Goal: Information Seeking & Learning: Compare options

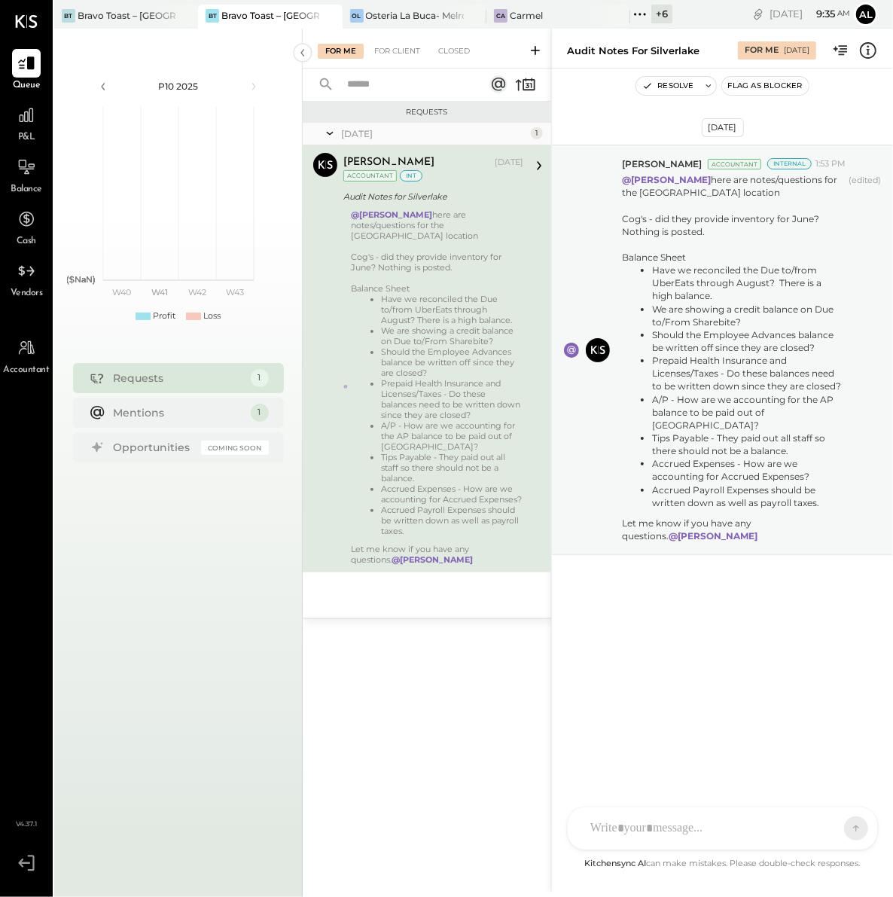
click at [25, 139] on span "P&L" at bounding box center [26, 138] width 17 height 14
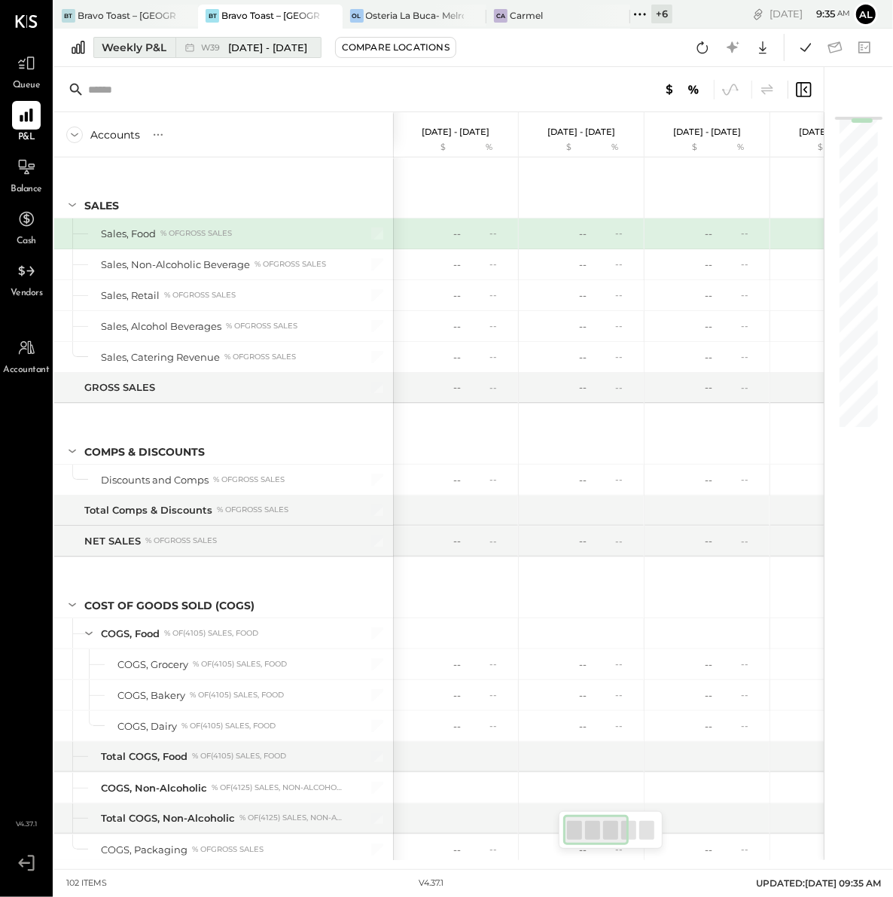
click at [123, 53] on div "Weekly P&L" at bounding box center [134, 47] width 65 height 15
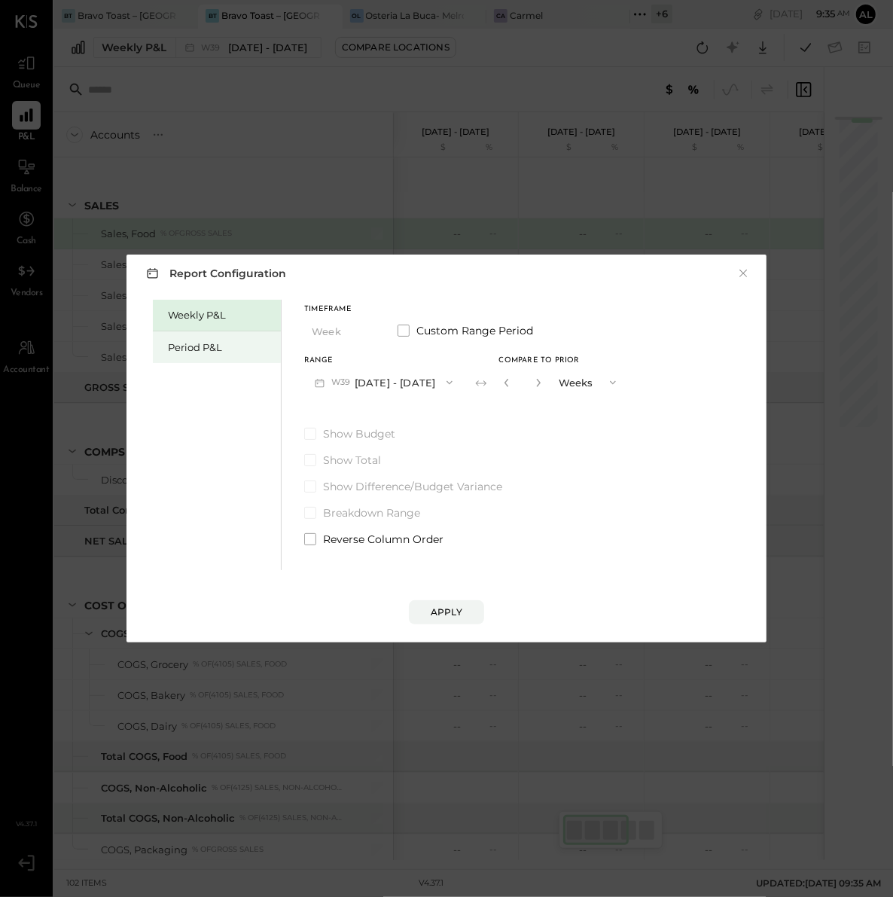
click at [245, 342] on div "Period P&L" at bounding box center [220, 347] width 105 height 14
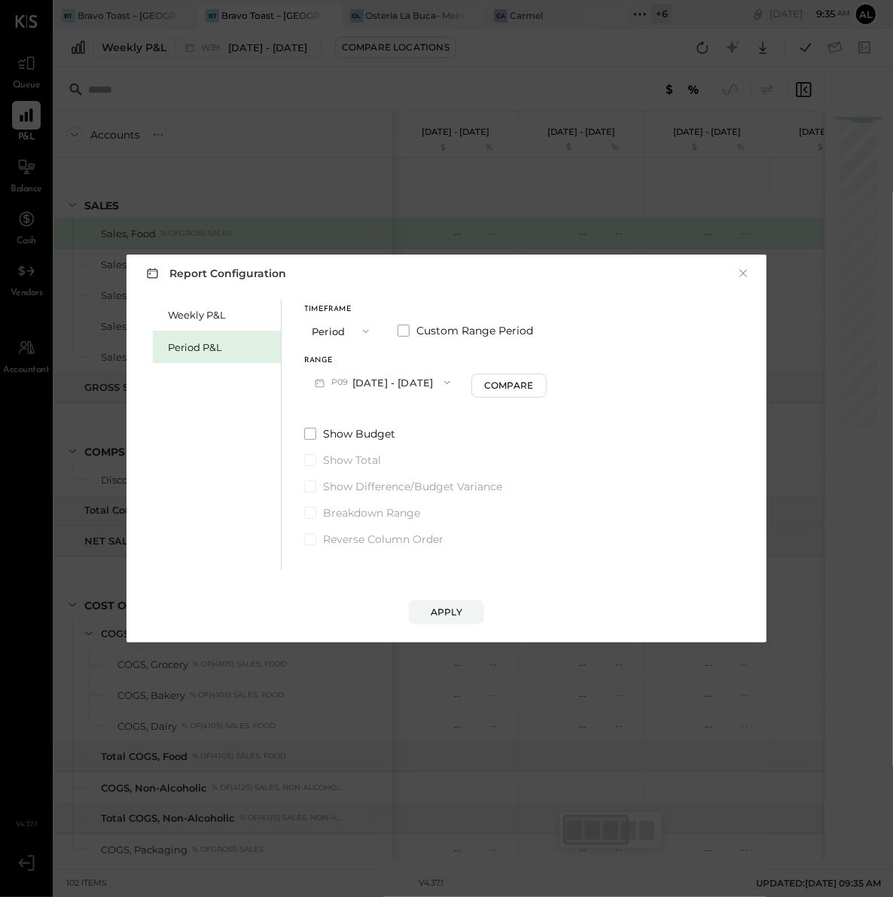
click at [431, 379] on button "P09 [DATE] - [DATE]" at bounding box center [382, 382] width 157 height 28
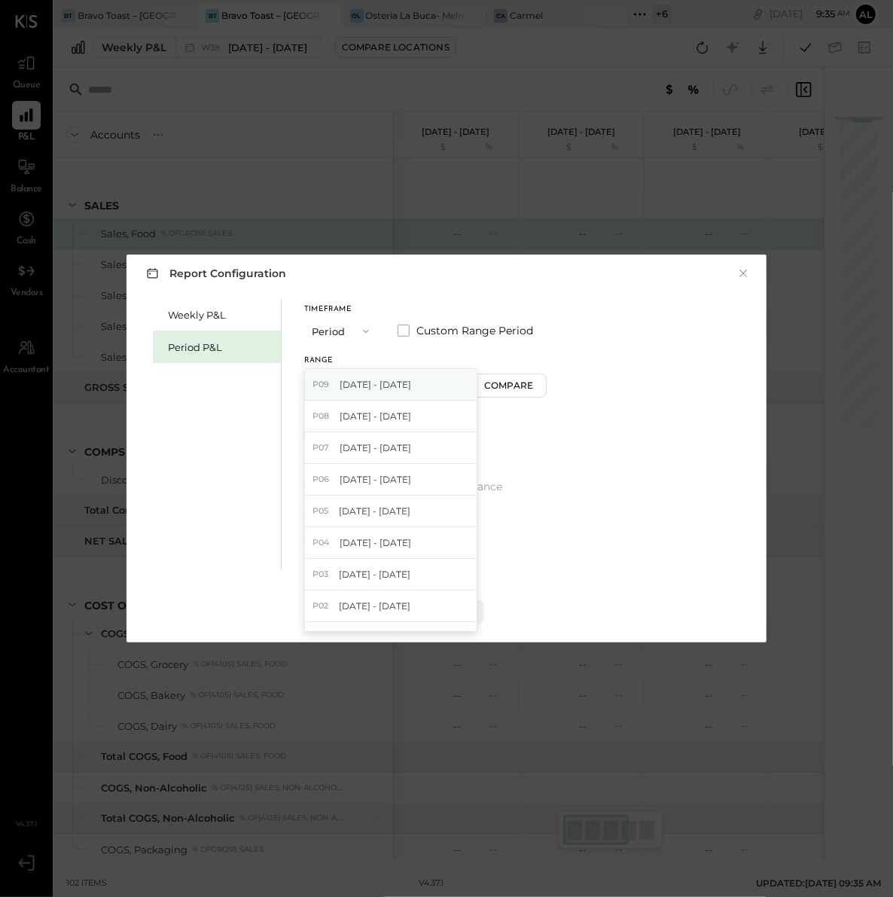
click at [411, 378] on span "[DATE] - [DATE]" at bounding box center [375, 384] width 72 height 13
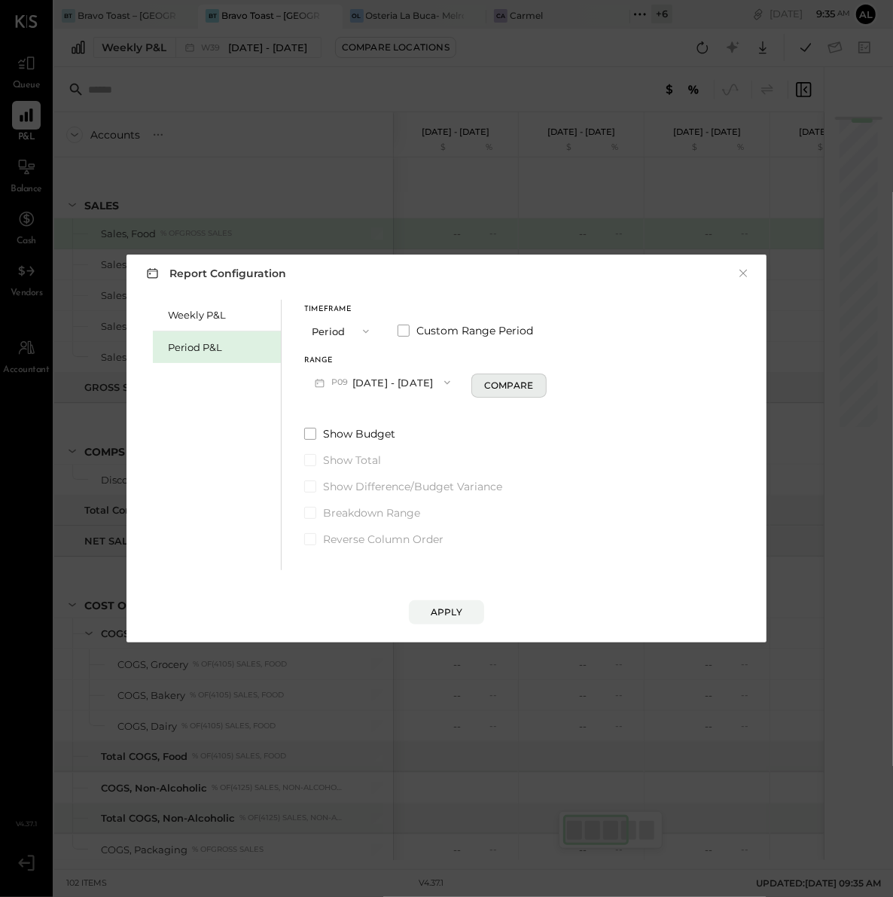
click at [529, 389] on div "Compare" at bounding box center [508, 385] width 49 height 13
click at [540, 379] on icon "button" at bounding box center [535, 382] width 9 height 9
type input "*"
click at [461, 607] on button "Apply" at bounding box center [446, 612] width 75 height 24
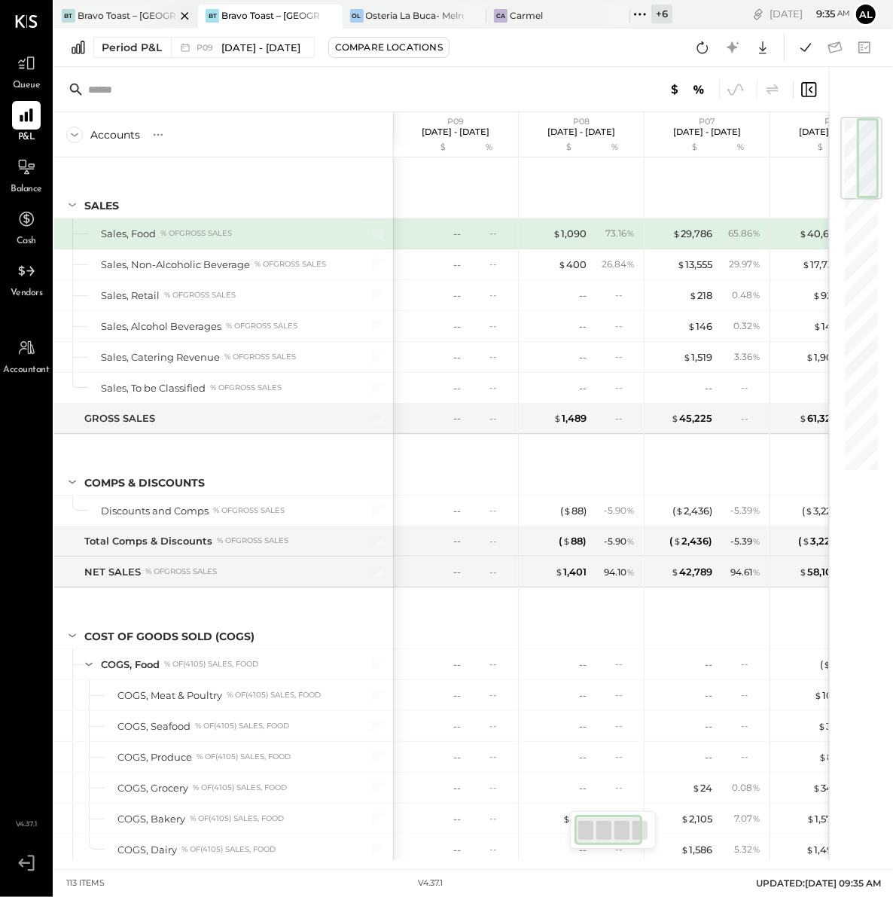
click at [147, 21] on div at bounding box center [171, 16] width 53 height 22
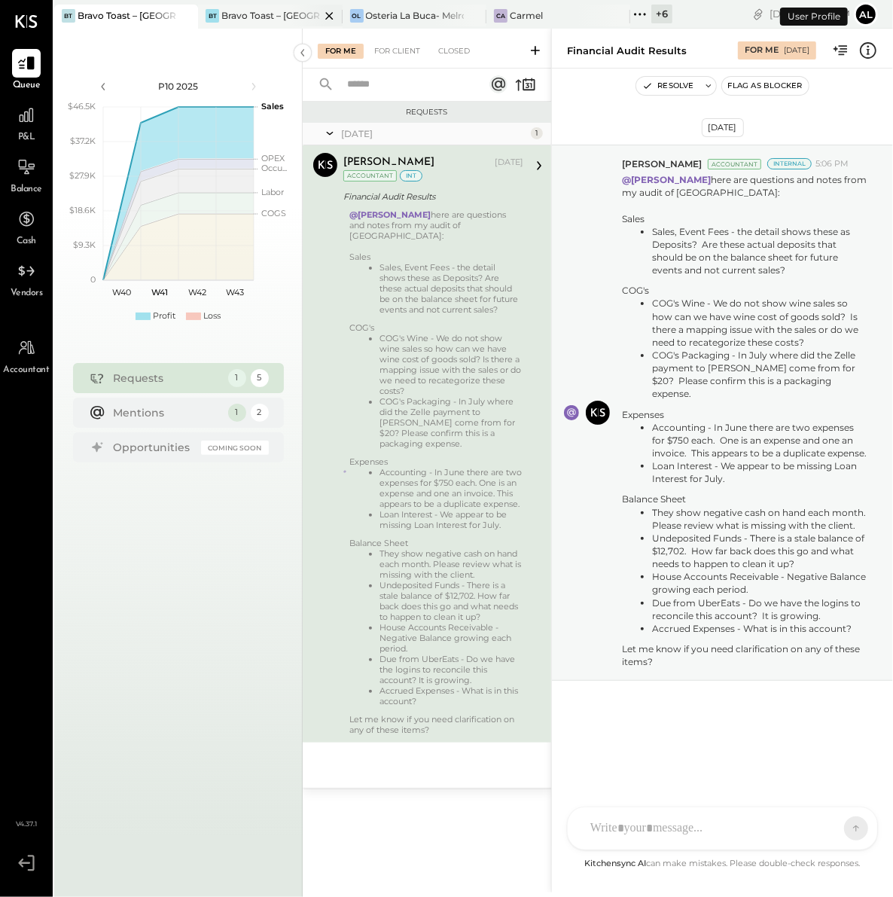
click at [330, 13] on icon at bounding box center [329, 16] width 19 height 18
click at [23, 131] on span "P&L" at bounding box center [26, 138] width 17 height 14
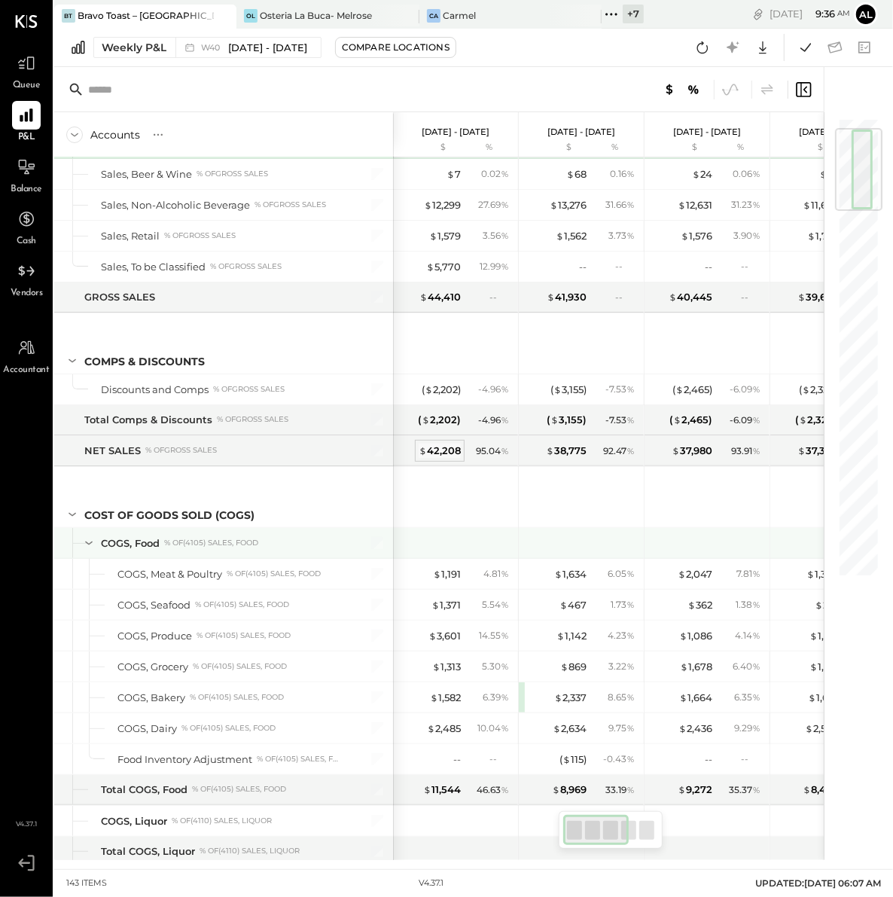
scroll to position [98, 0]
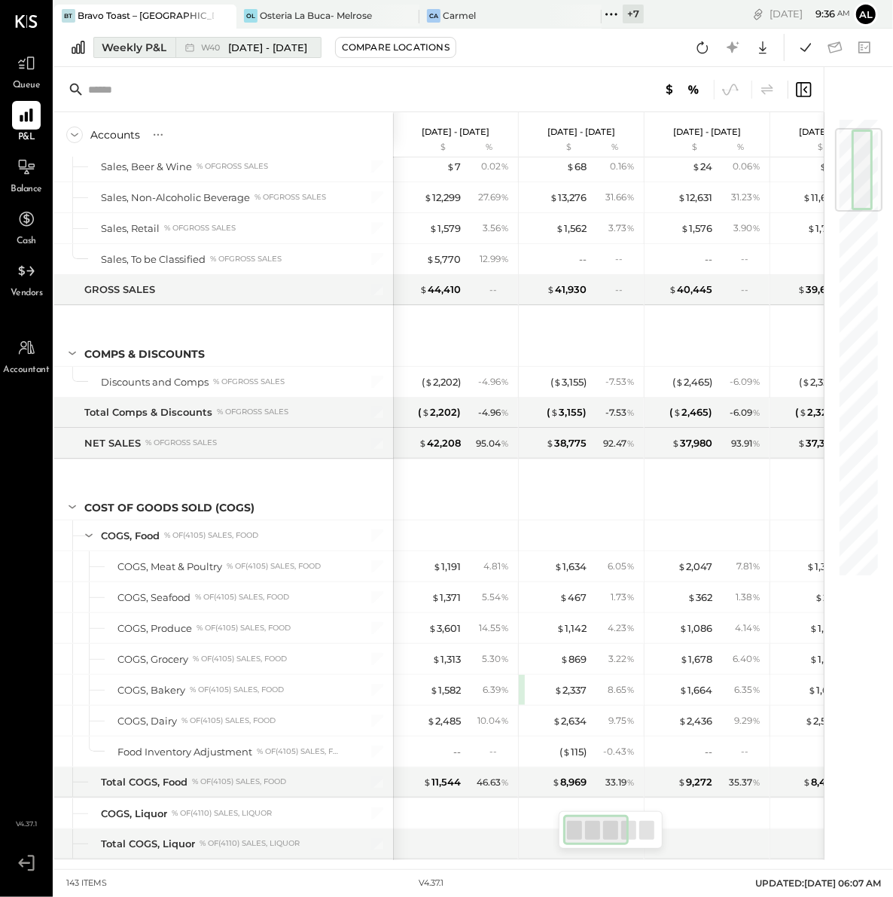
click at [145, 40] on div "Weekly P&L" at bounding box center [134, 47] width 65 height 15
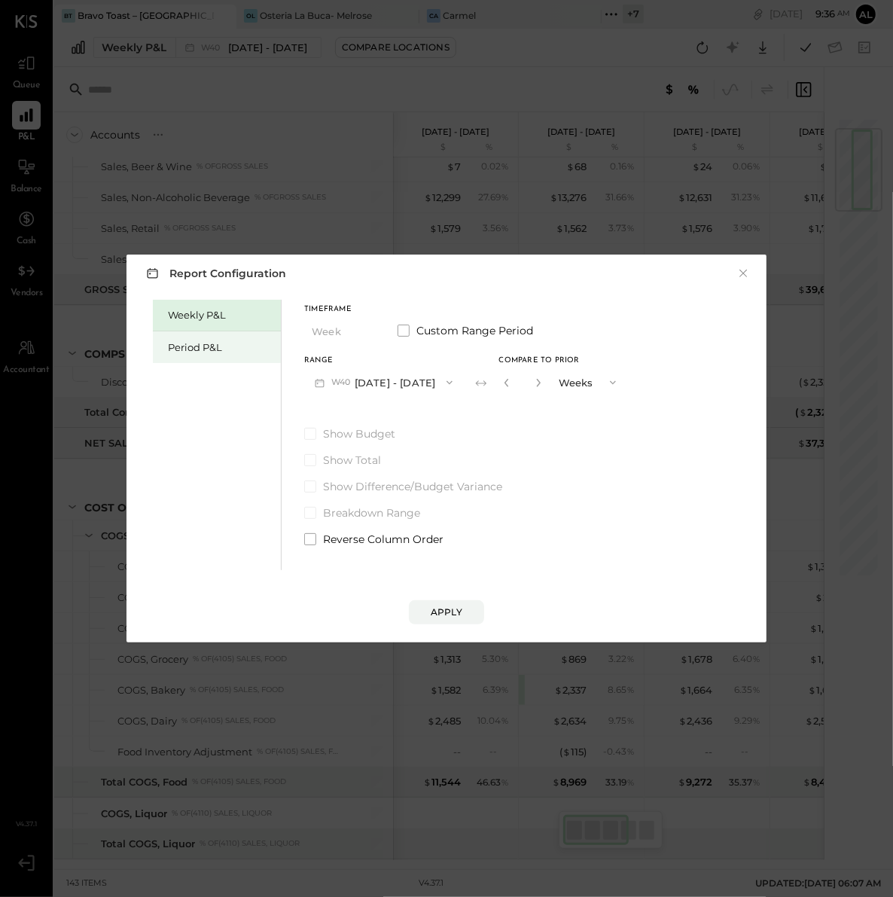
click at [218, 333] on div "Period P&L" at bounding box center [217, 347] width 128 height 32
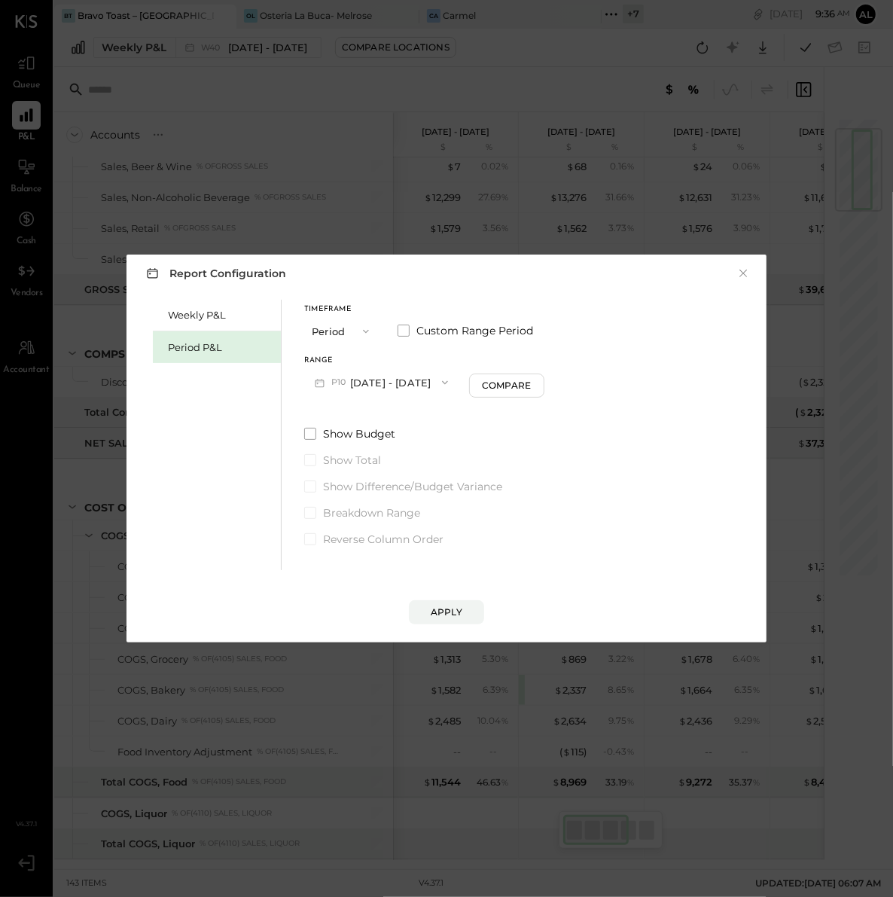
click at [451, 382] on span "button" at bounding box center [441, 382] width 20 height 12
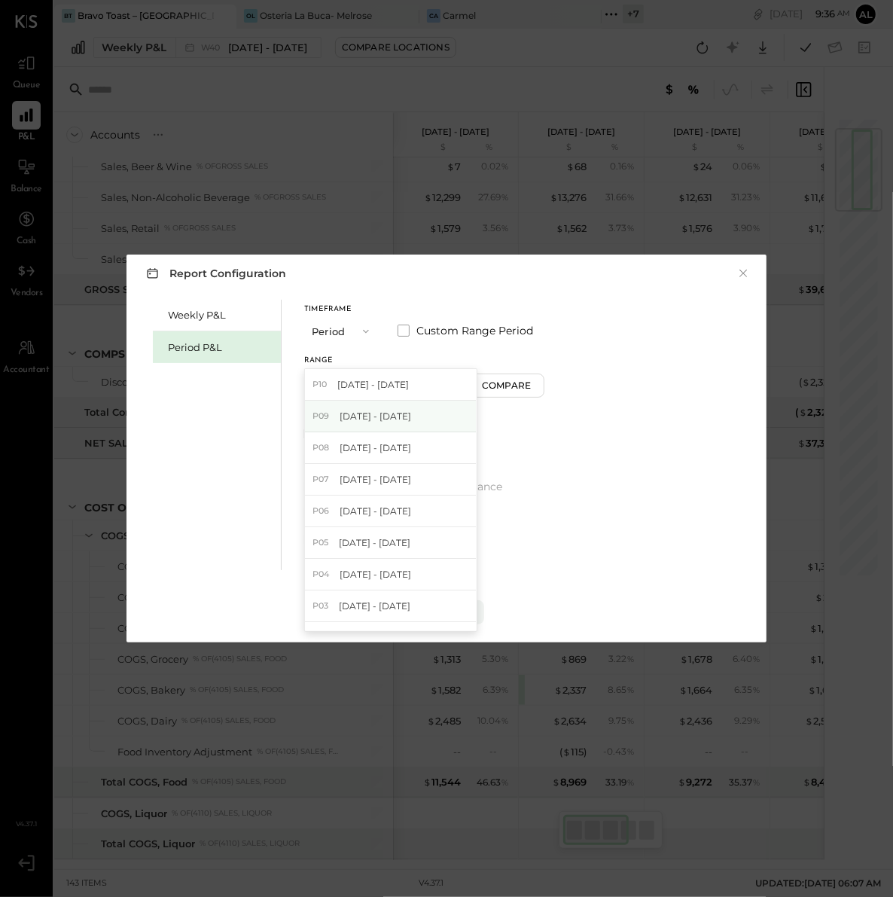
click at [427, 425] on div "P09 [DATE] - [DATE]" at bounding box center [391, 416] width 172 height 32
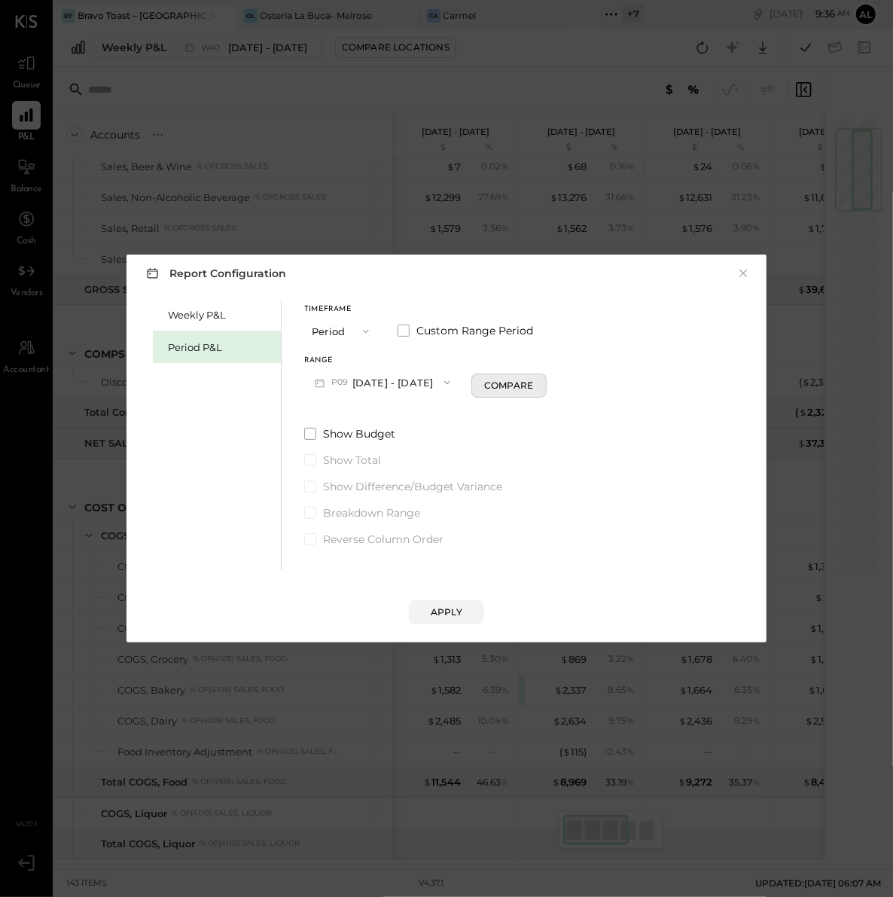
click at [547, 393] on button "Compare" at bounding box center [508, 385] width 75 height 24
click at [572, 385] on div "Periods" at bounding box center [586, 382] width 75 height 28
click at [540, 384] on icon "button" at bounding box center [535, 382] width 9 height 9
type input "*"
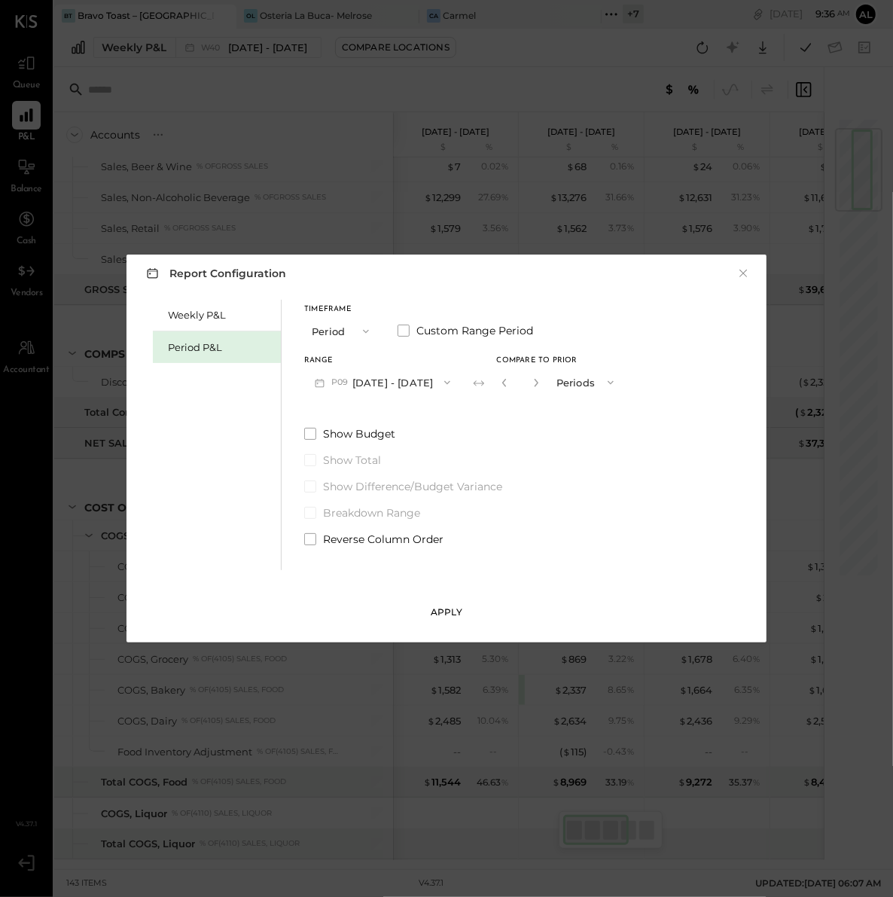
click at [464, 614] on button "Apply" at bounding box center [446, 612] width 75 height 24
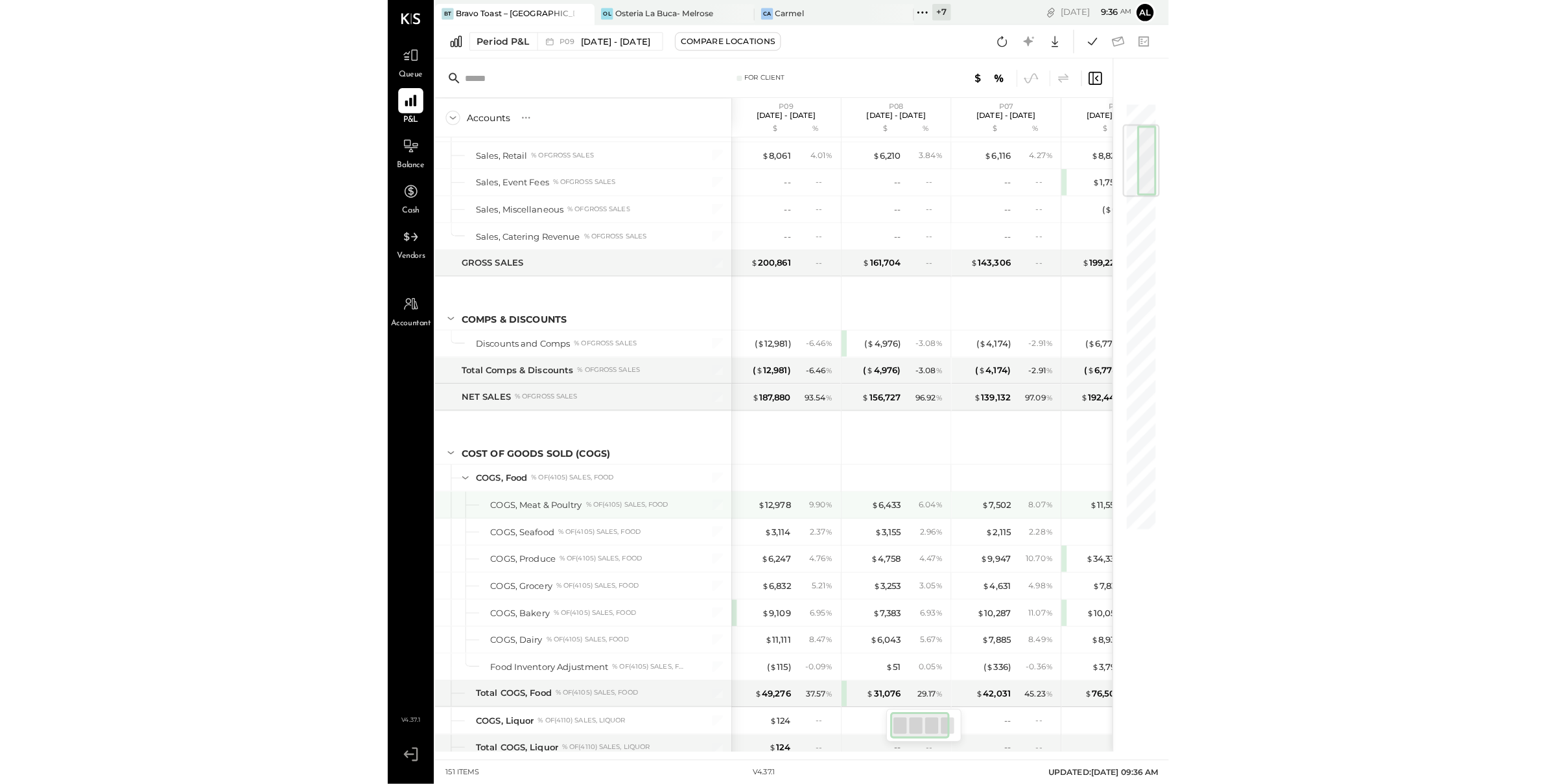
scroll to position [228, 0]
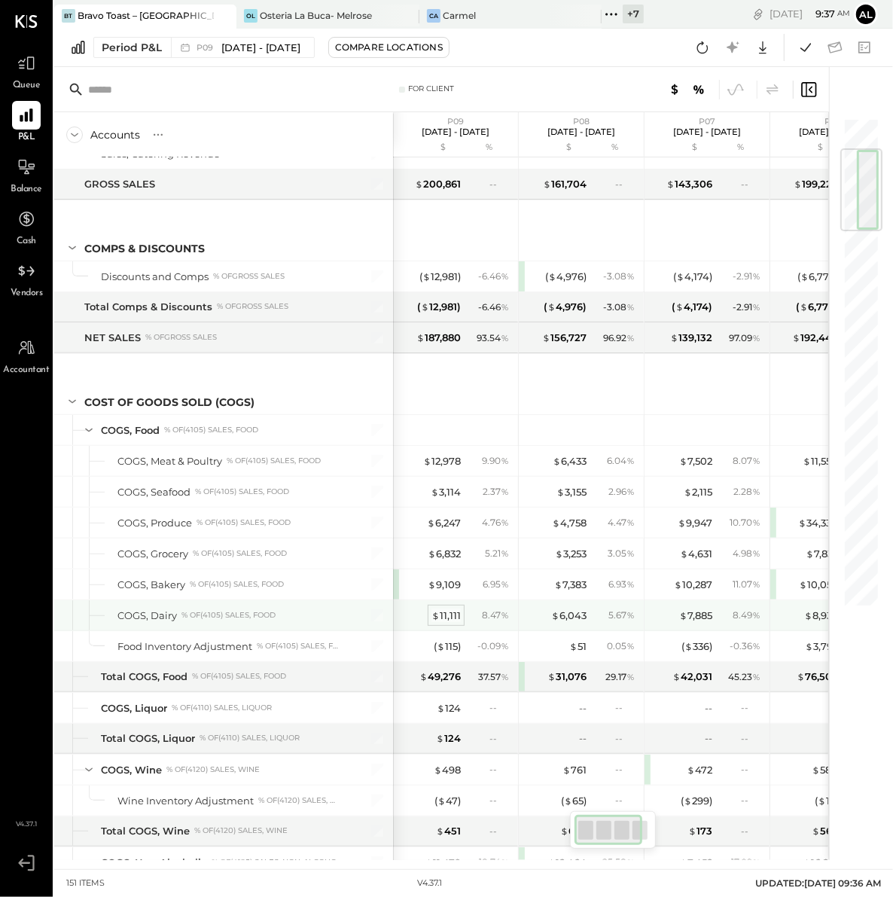
click at [446, 614] on div "$ 11,111" at bounding box center [445, 615] width 29 height 14
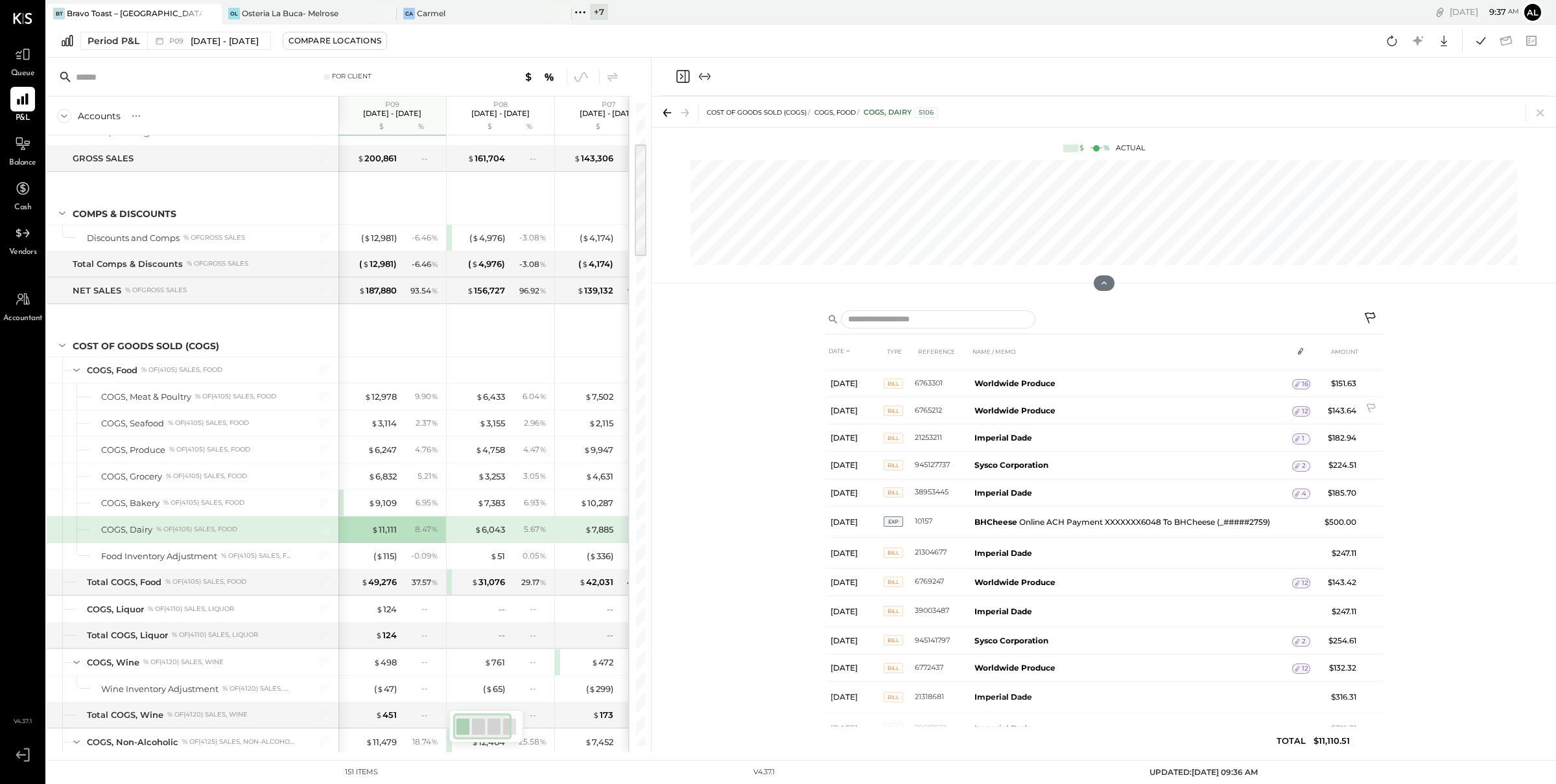
scroll to position [410, 0]
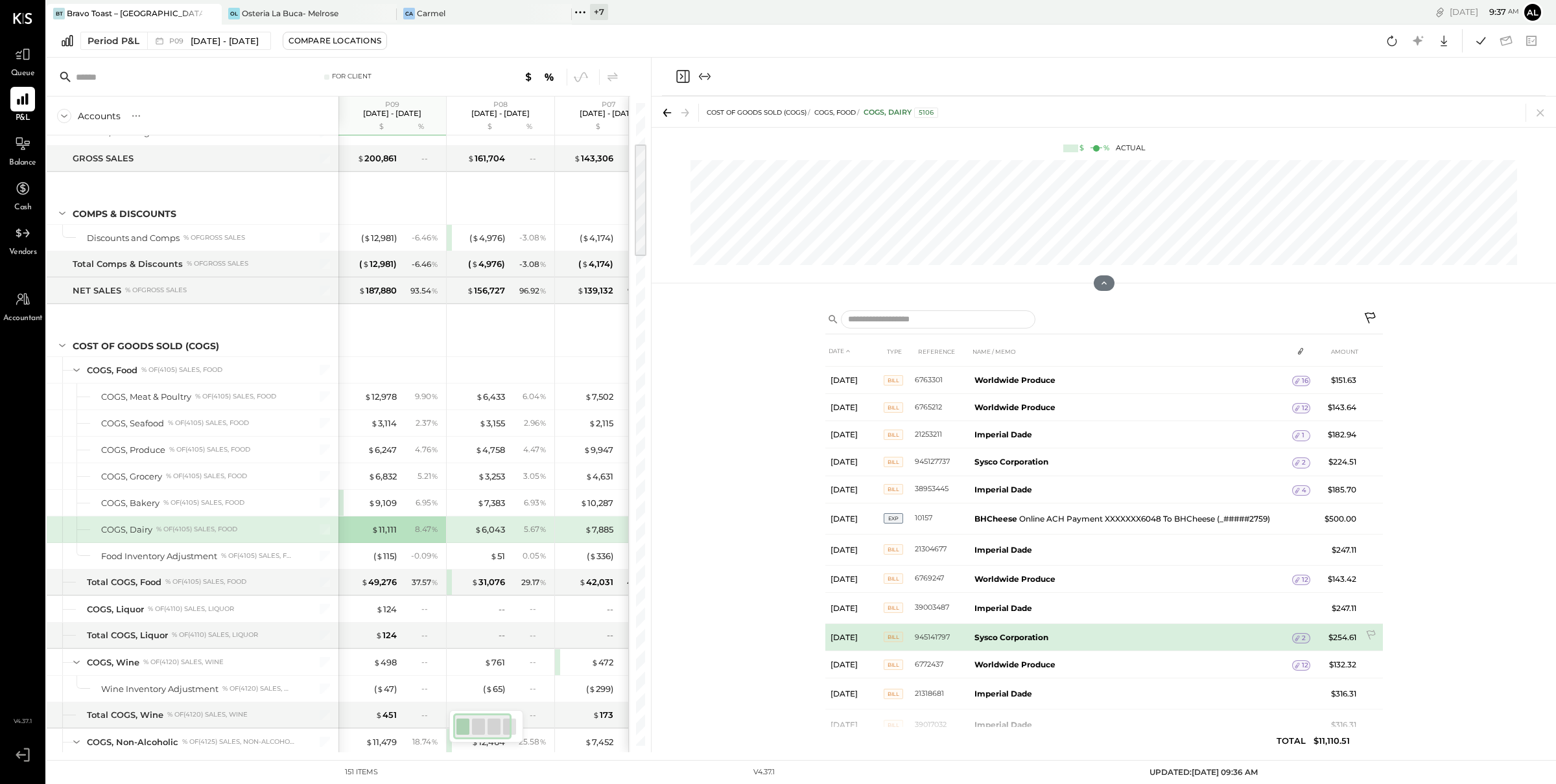
click at [1302, 638] on span "2" at bounding box center [1304, 638] width 4 height 9
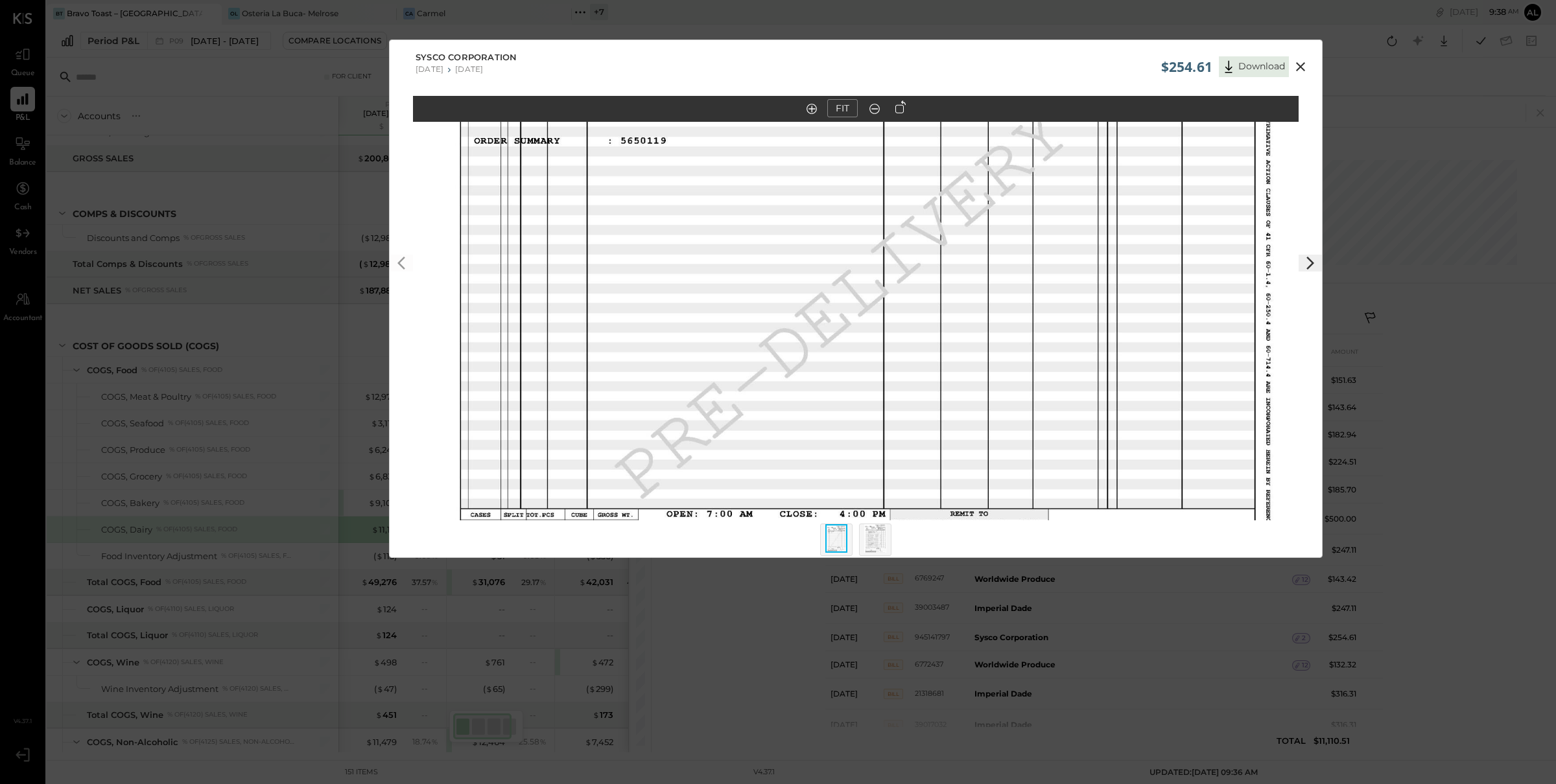
click at [1300, 68] on icon at bounding box center [1300, 66] width 9 height 9
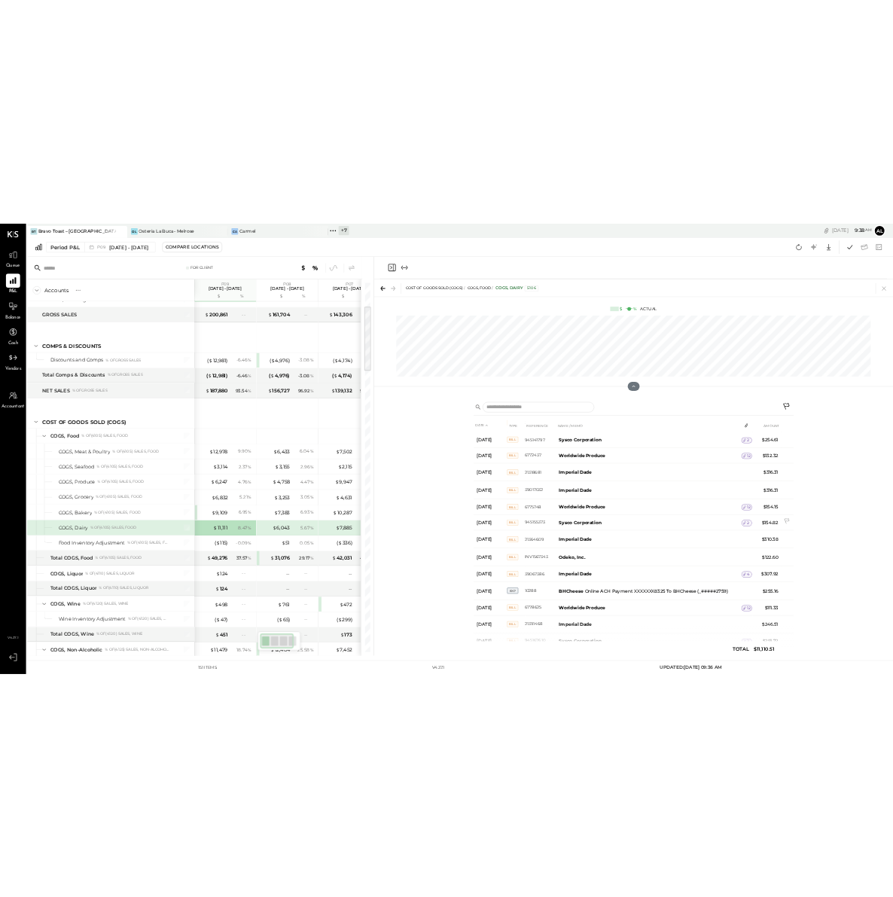
scroll to position [885, 0]
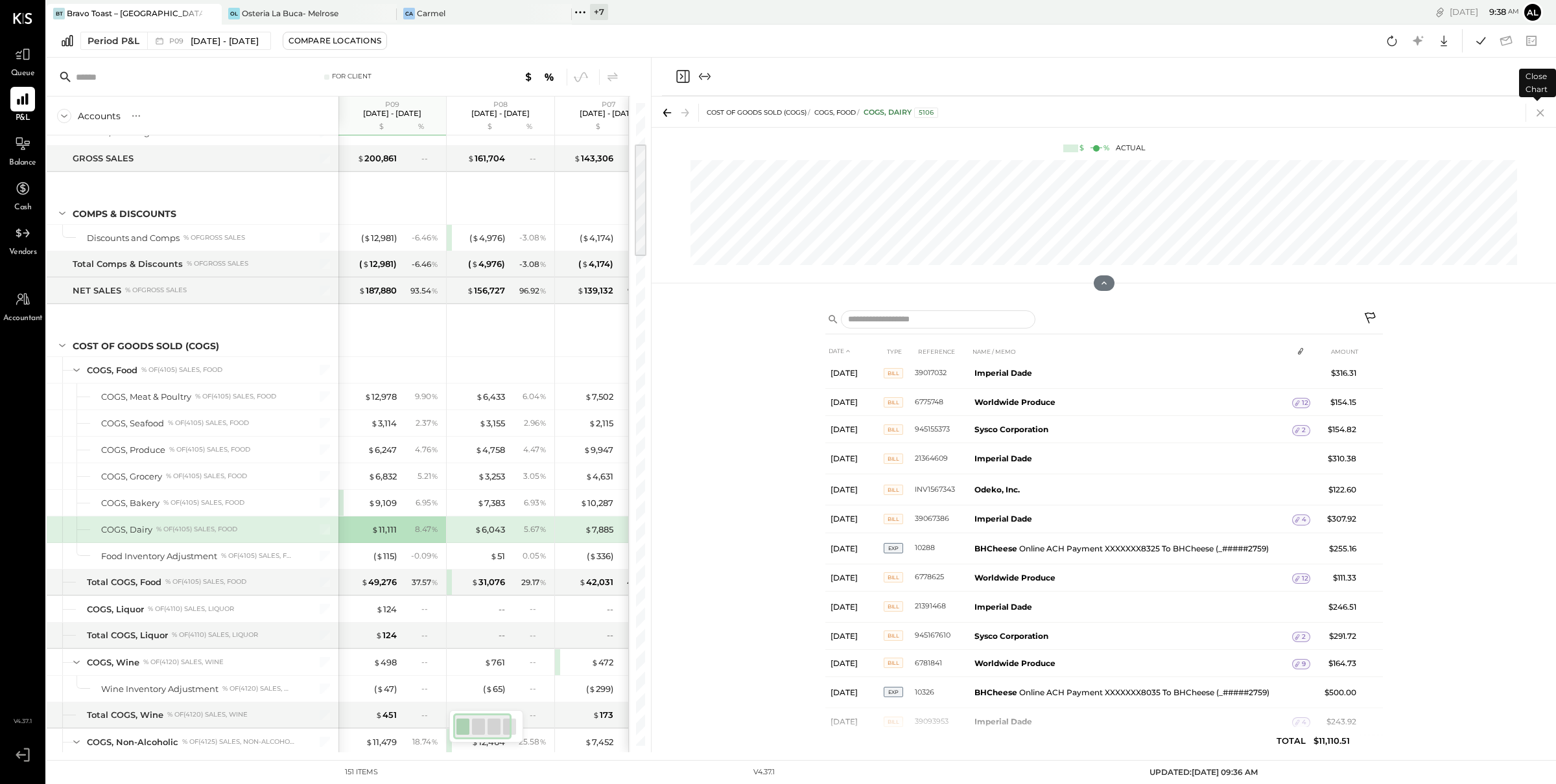
click at [1541, 114] on icon at bounding box center [1540, 113] width 7 height 7
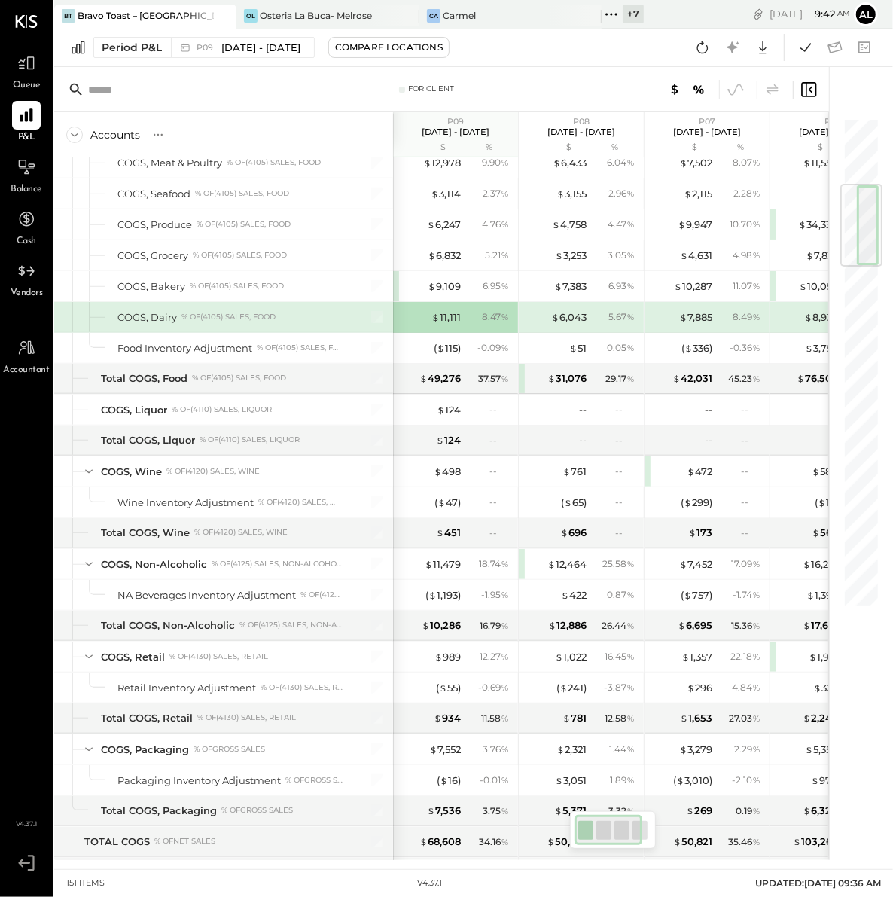
scroll to position [1926, 0]
